Goal: Task Accomplishment & Management: Use online tool/utility

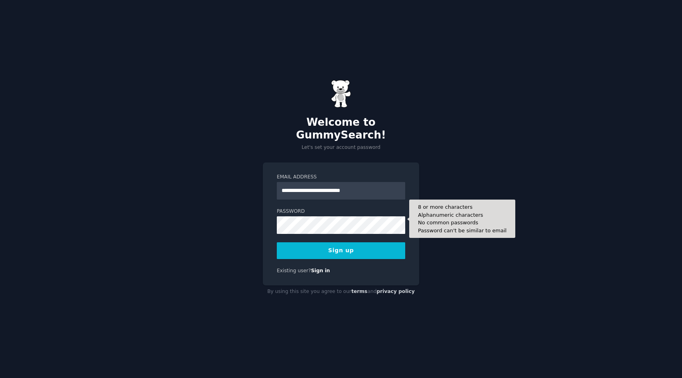
type input "**********"
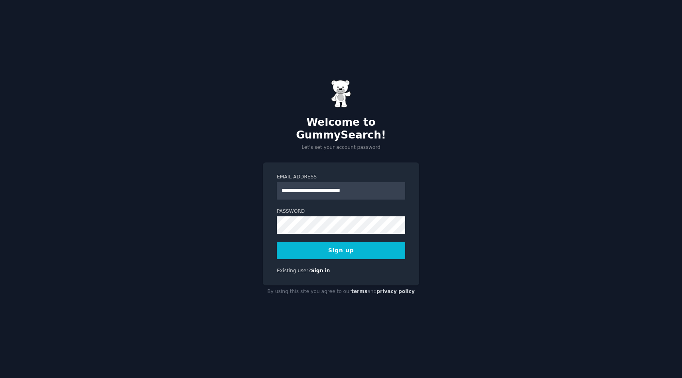
click at [330, 247] on button "Sign up" at bounding box center [341, 250] width 128 height 17
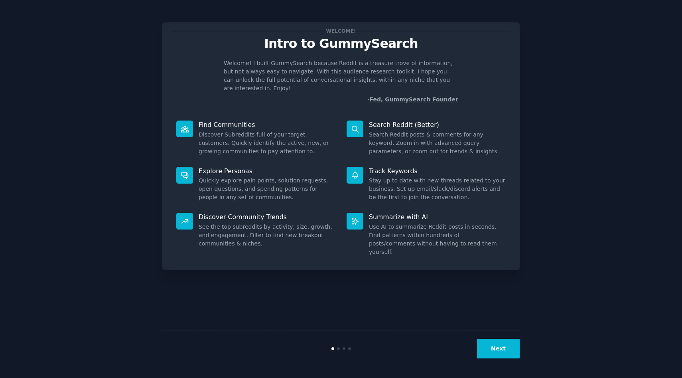
click at [498, 353] on button "Next" at bounding box center [498, 349] width 43 height 20
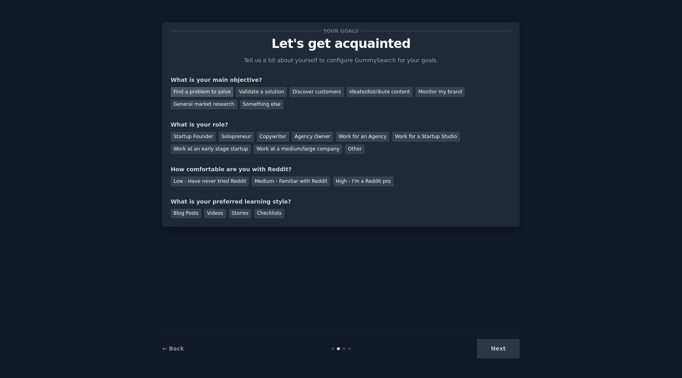
click at [204, 93] on div "Find a problem to solve" at bounding box center [202, 92] width 63 height 10
click at [196, 135] on div "Startup Founder" at bounding box center [193, 137] width 45 height 10
click at [366, 182] on div "High - I'm a Reddit pro" at bounding box center [363, 181] width 61 height 10
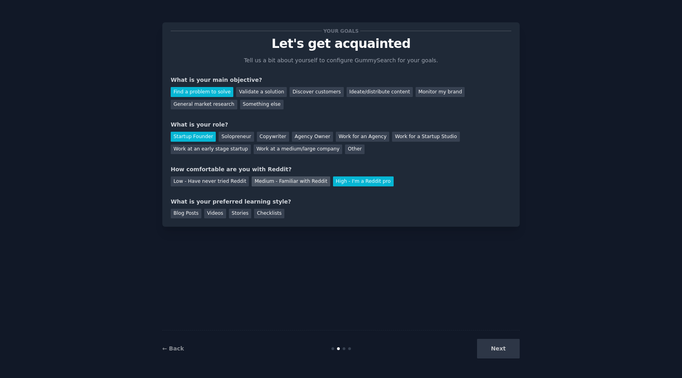
click at [306, 182] on div "Medium - Familiar with Reddit" at bounding box center [291, 181] width 78 height 10
click at [274, 213] on div "Checklists" at bounding box center [269, 214] width 30 height 10
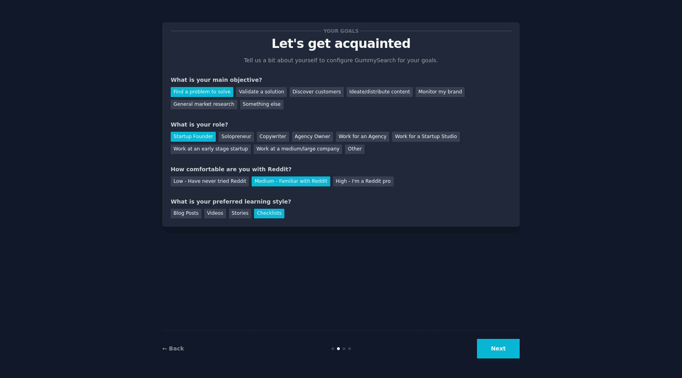
click at [505, 344] on button "Next" at bounding box center [498, 349] width 43 height 20
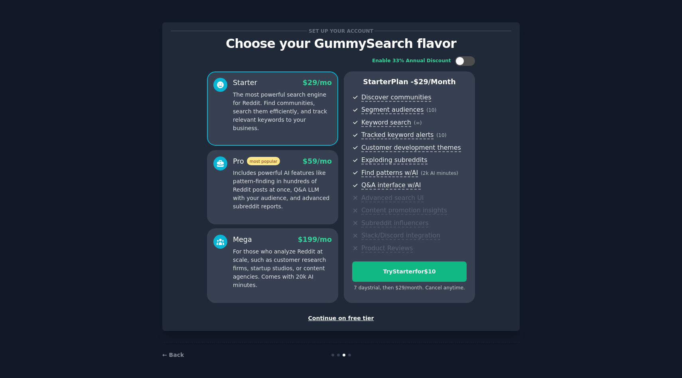
click at [344, 316] on div "Continue on free tier" at bounding box center [341, 318] width 341 height 8
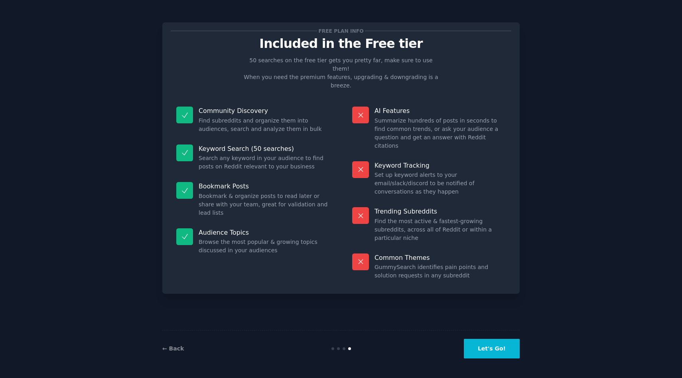
click at [497, 350] on button "Let's Go!" at bounding box center [492, 349] width 56 height 20
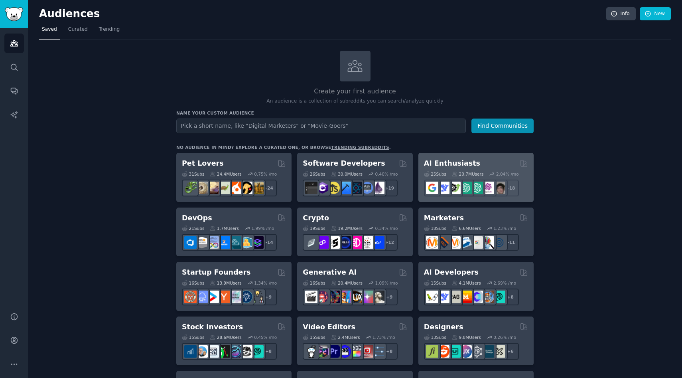
click at [458, 163] on h2 "AI Enthusiasts" at bounding box center [452, 163] width 56 height 10
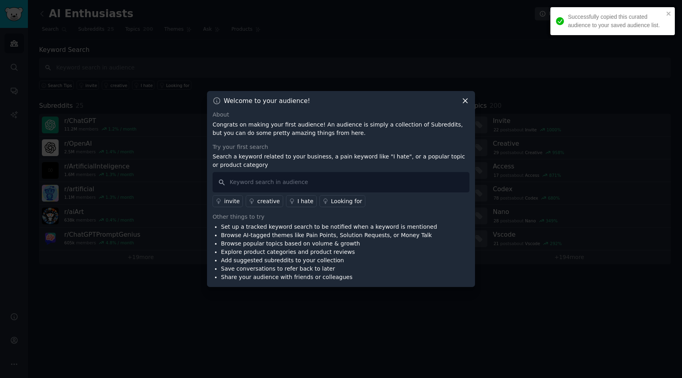
click at [466, 101] on icon at bounding box center [465, 101] width 8 height 8
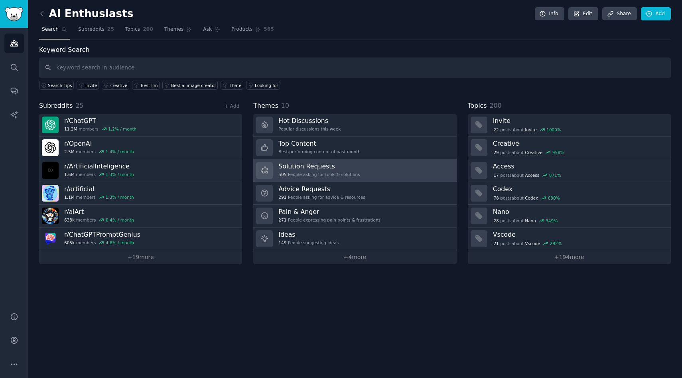
click at [319, 168] on h3 "Solution Requests" at bounding box center [319, 166] width 81 height 8
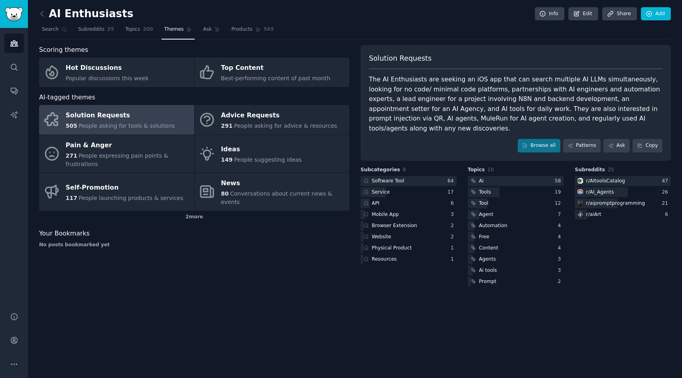
click at [102, 118] on div "Solution Requests" at bounding box center [120, 115] width 109 height 13
click at [541, 139] on link "Browse all" at bounding box center [539, 146] width 43 height 14
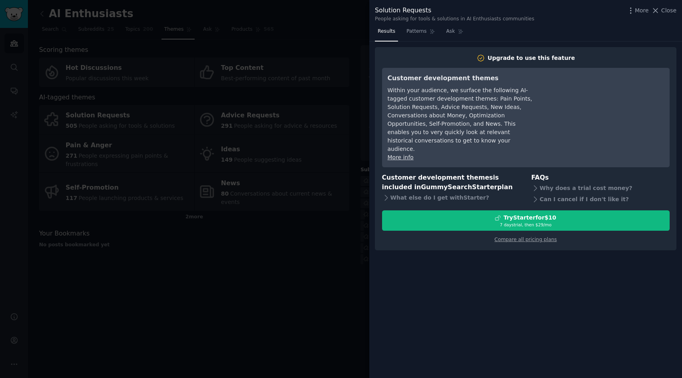
click at [336, 241] on div at bounding box center [341, 189] width 682 height 378
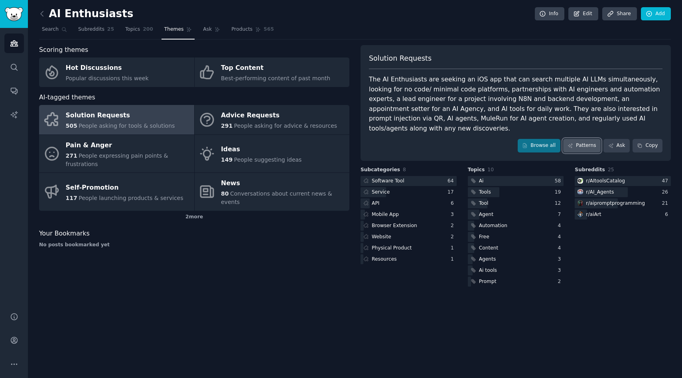
click at [584, 139] on link "Patterns" at bounding box center [582, 146] width 38 height 14
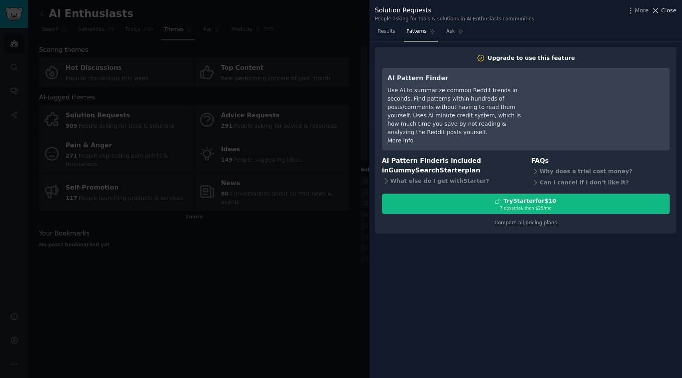
click at [668, 10] on span "Close" at bounding box center [669, 10] width 15 height 8
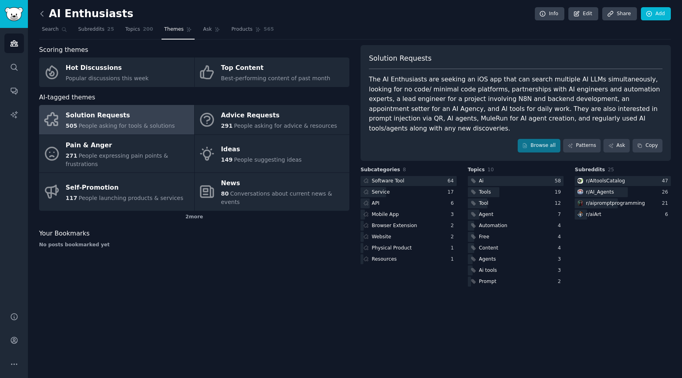
click at [41, 14] on icon at bounding box center [42, 14] width 8 height 8
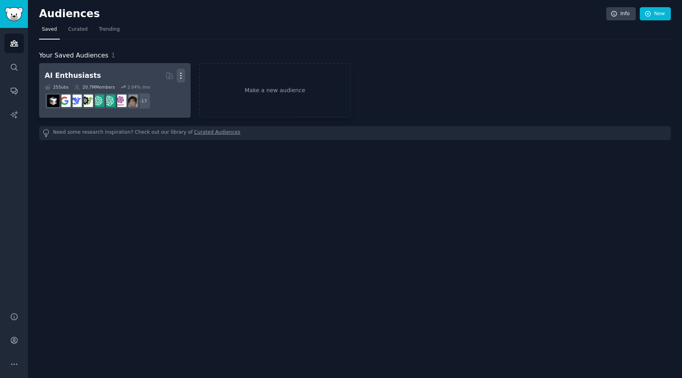
click at [181, 74] on icon "button" at bounding box center [181, 75] width 8 height 8
click at [160, 89] on p "Delete" at bounding box center [159, 92] width 18 height 8
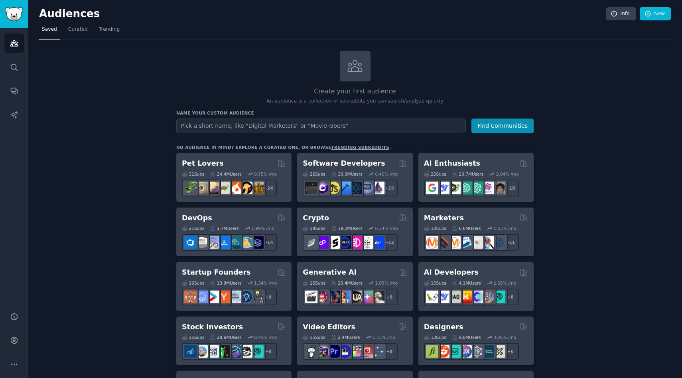
scroll to position [48, 0]
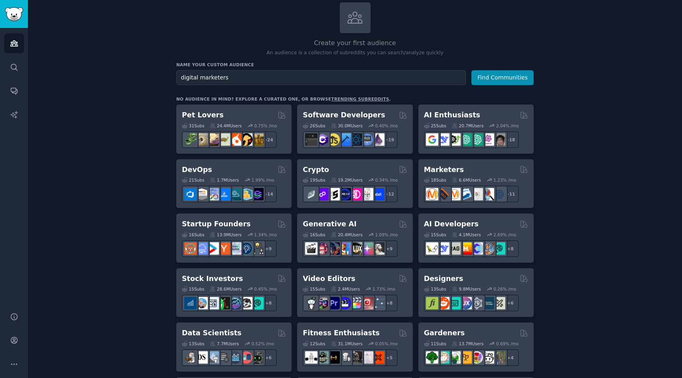
type input "digital marketers"
click at [472, 70] on button "Find Communities" at bounding box center [503, 77] width 62 height 15
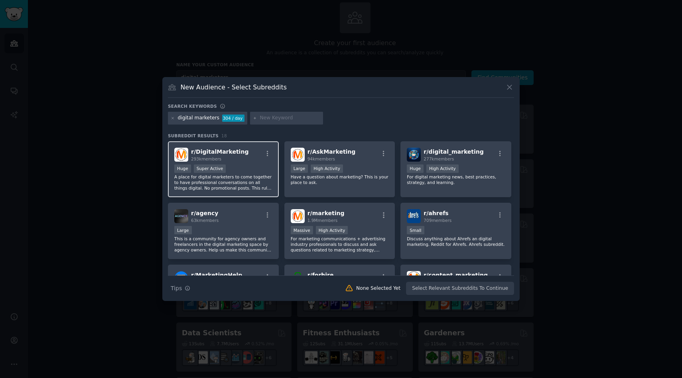
click at [219, 150] on span "r/ DigitalMarketing" at bounding box center [219, 151] width 57 height 6
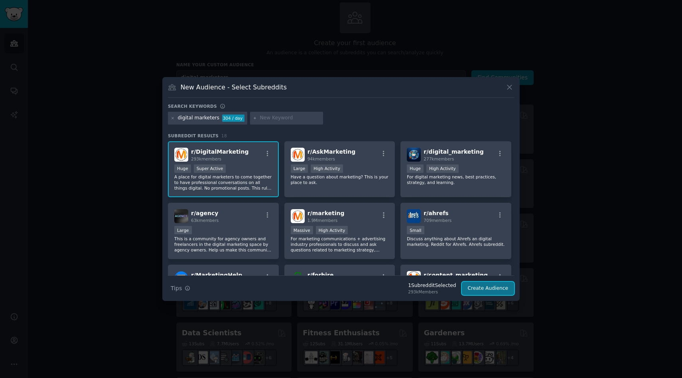
click at [489, 288] on button "Create Audience" at bounding box center [488, 289] width 53 height 14
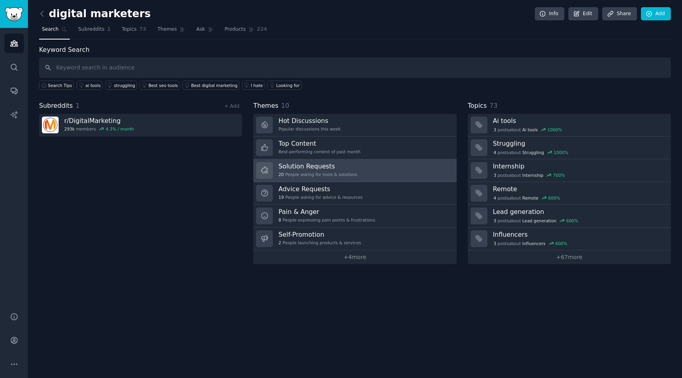
click at [305, 166] on h3 "Solution Requests" at bounding box center [318, 166] width 79 height 8
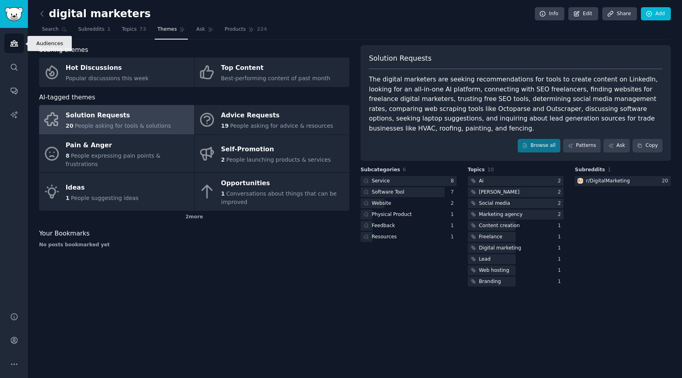
click at [14, 45] on icon "Sidebar" at bounding box center [14, 43] width 8 height 8
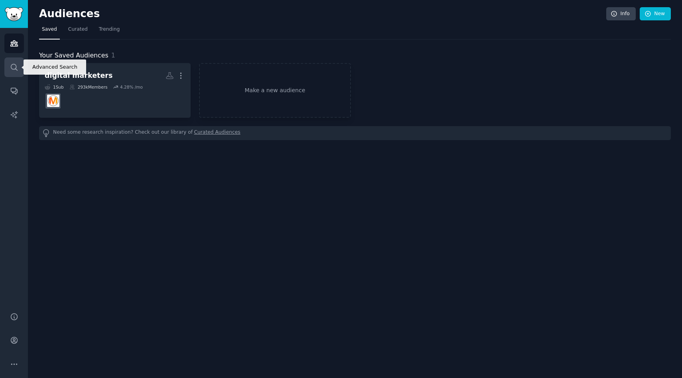
click at [14, 67] on icon "Sidebar" at bounding box center [14, 67] width 8 height 8
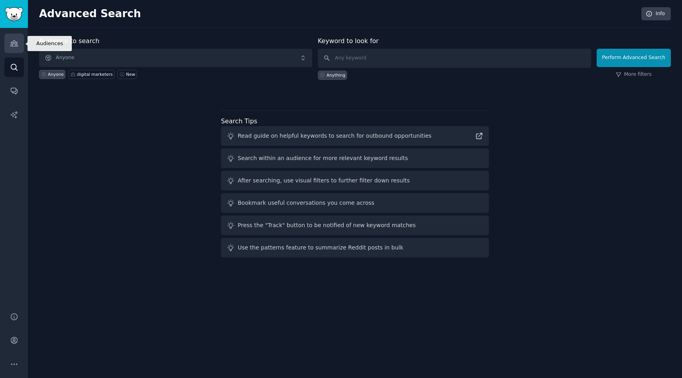
click at [8, 39] on link "Audiences" at bounding box center [14, 44] width 20 height 20
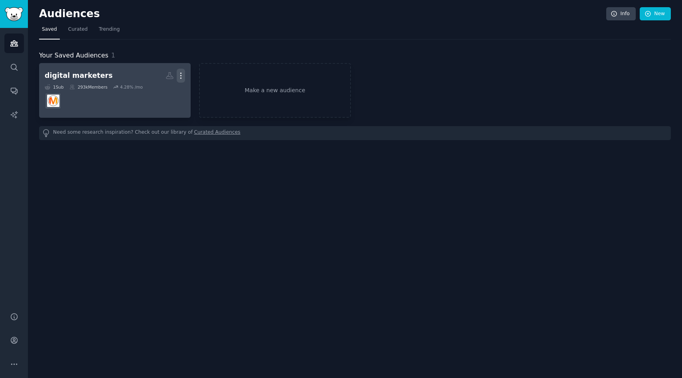
click at [183, 77] on icon "button" at bounding box center [181, 75] width 8 height 8
click at [161, 94] on p "Delete" at bounding box center [159, 92] width 18 height 8
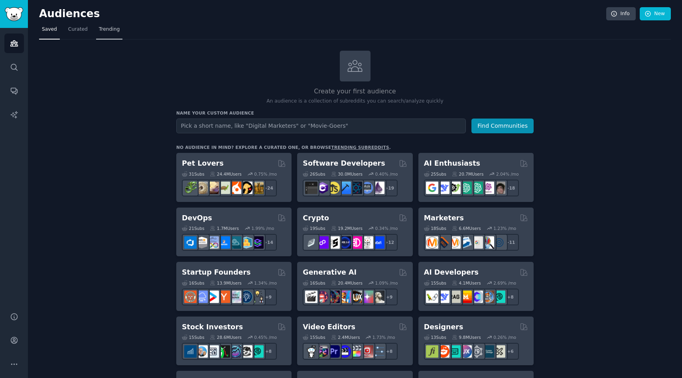
click at [109, 28] on span "Trending" at bounding box center [109, 29] width 21 height 7
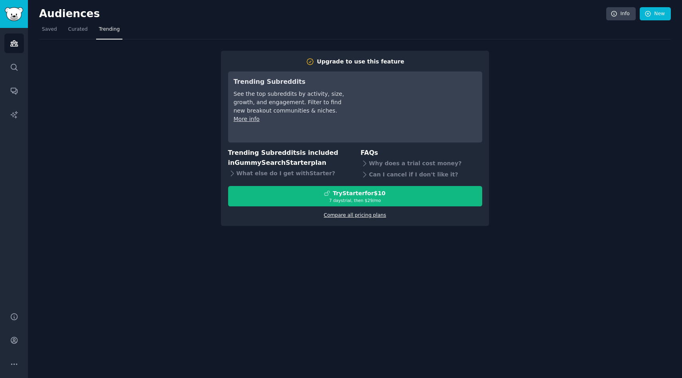
click at [367, 216] on link "Compare all pricing plans" at bounding box center [355, 215] width 62 height 6
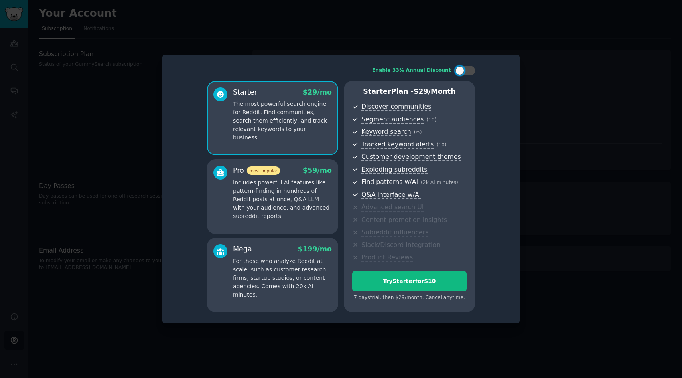
click at [280, 184] on p "Includes powerful AI features like pattern-finding in hundreds of Reddit posts …" at bounding box center [282, 199] width 99 height 42
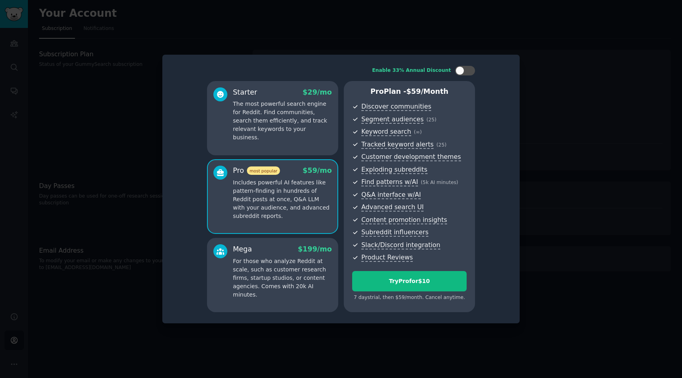
click at [565, 67] on div at bounding box center [341, 189] width 682 height 378
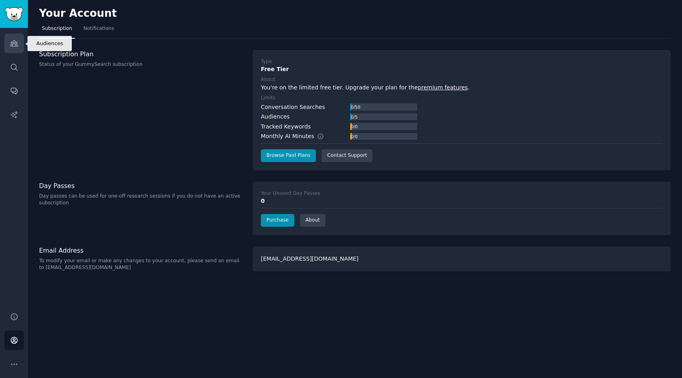
click at [23, 42] on link "Audiences" at bounding box center [14, 44] width 20 height 20
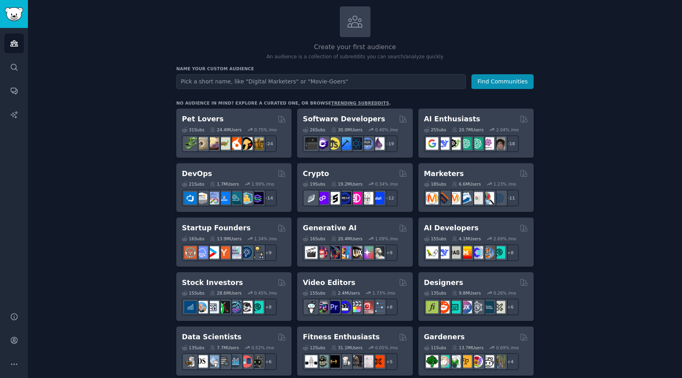
scroll to position [45, 0]
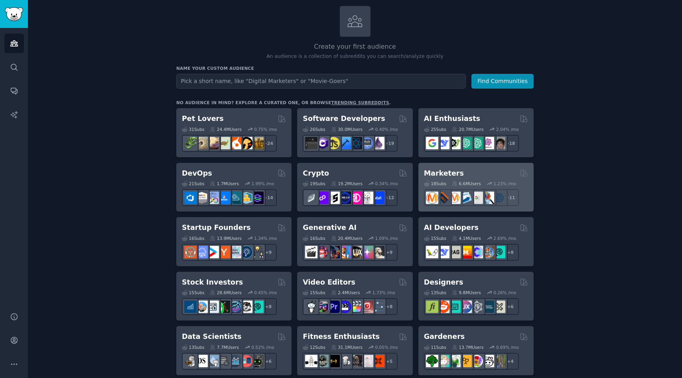
click at [444, 173] on h2 "Marketers" at bounding box center [444, 173] width 40 height 10
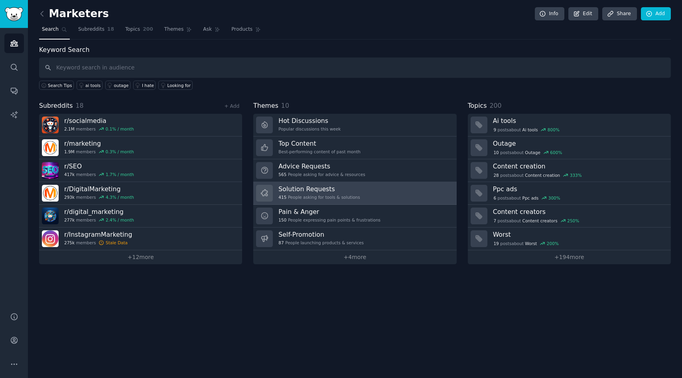
click at [301, 191] on h3 "Solution Requests" at bounding box center [319, 189] width 81 height 8
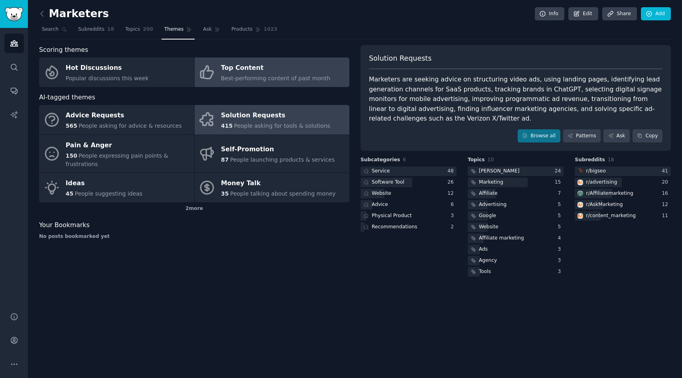
click at [265, 77] on span "Best-performing content of past month" at bounding box center [275, 78] width 109 height 6
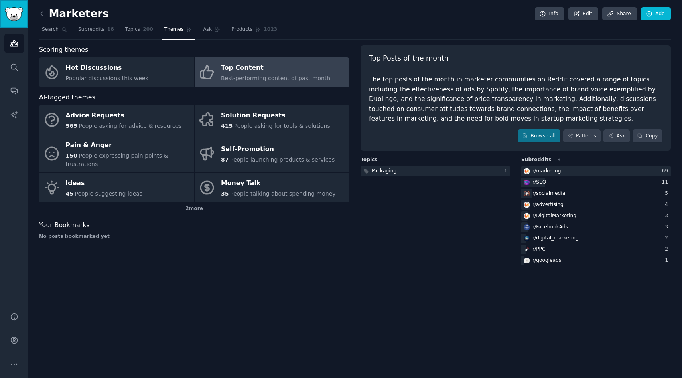
click at [18, 13] on img "Sidebar" at bounding box center [14, 14] width 18 height 14
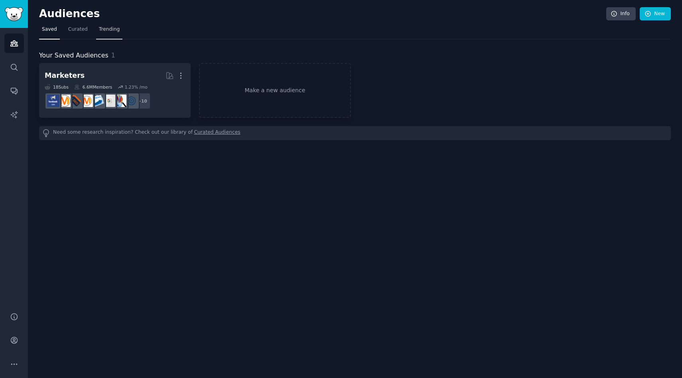
click at [105, 31] on span "Trending" at bounding box center [109, 29] width 21 height 7
